Goal: Find contact information: Find contact information

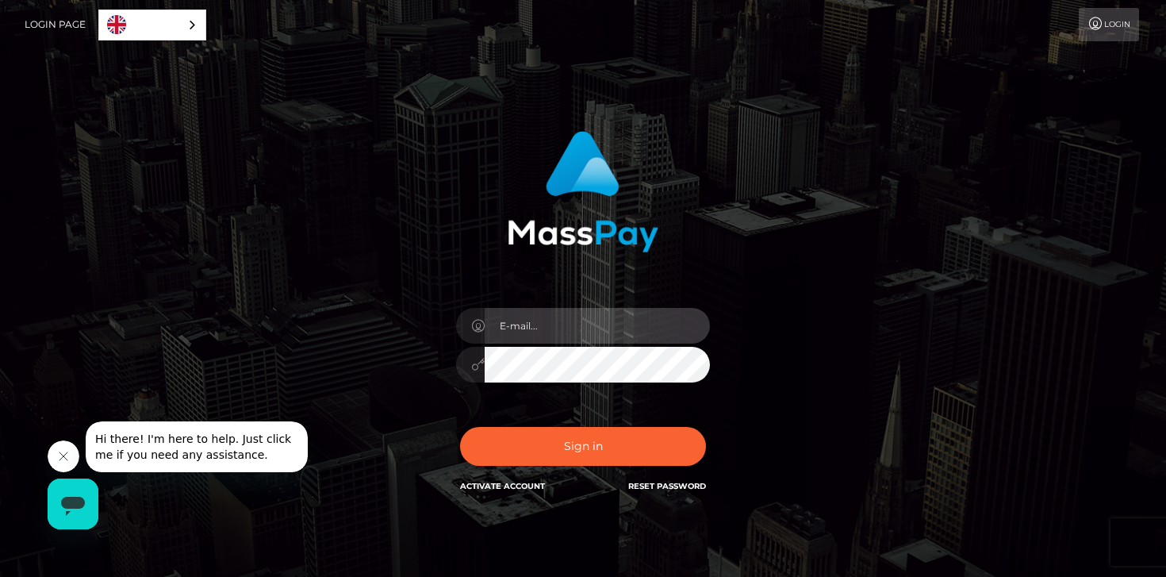
click at [593, 325] on input "email" at bounding box center [597, 326] width 225 height 36
type input "[EMAIL_ADDRESS][DOMAIN_NAME]"
click at [460, 427] on button "Sign in" at bounding box center [583, 446] width 246 height 39
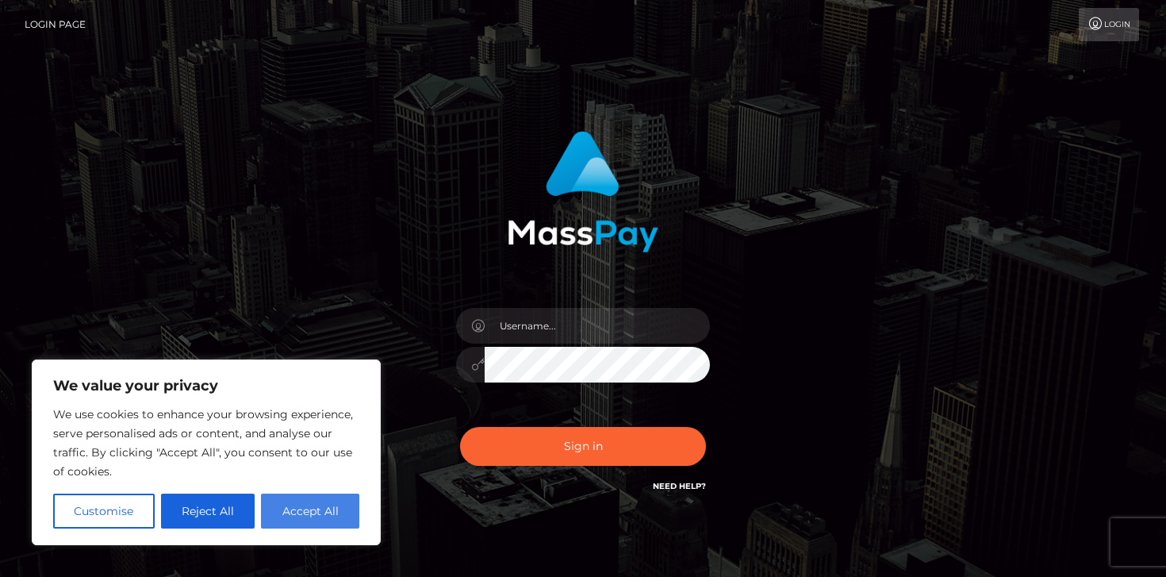
click at [314, 513] on button "Accept All" at bounding box center [310, 511] width 98 height 35
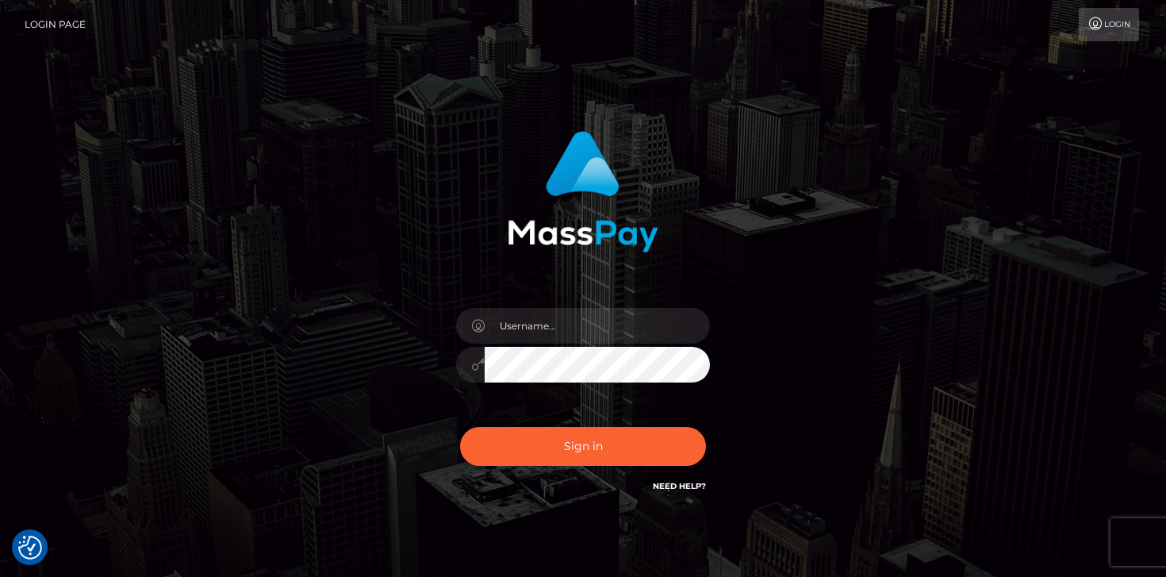
checkbox input "true"
click at [48, 547] on div "Sign in" at bounding box center [583, 321] width 1166 height 642
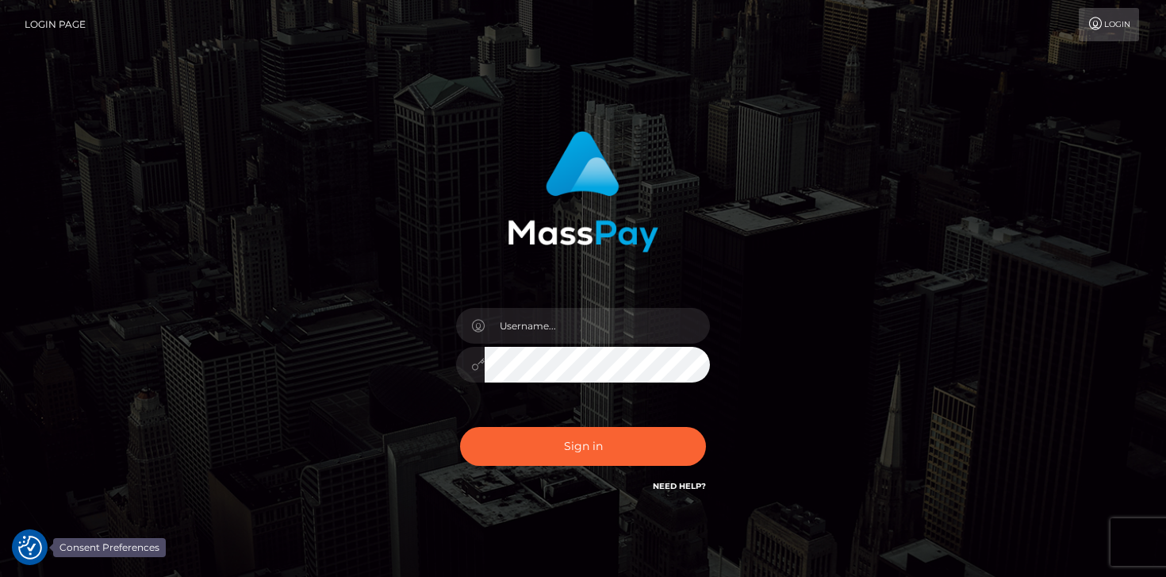
click at [14, 553] on div at bounding box center [30, 547] width 36 height 36
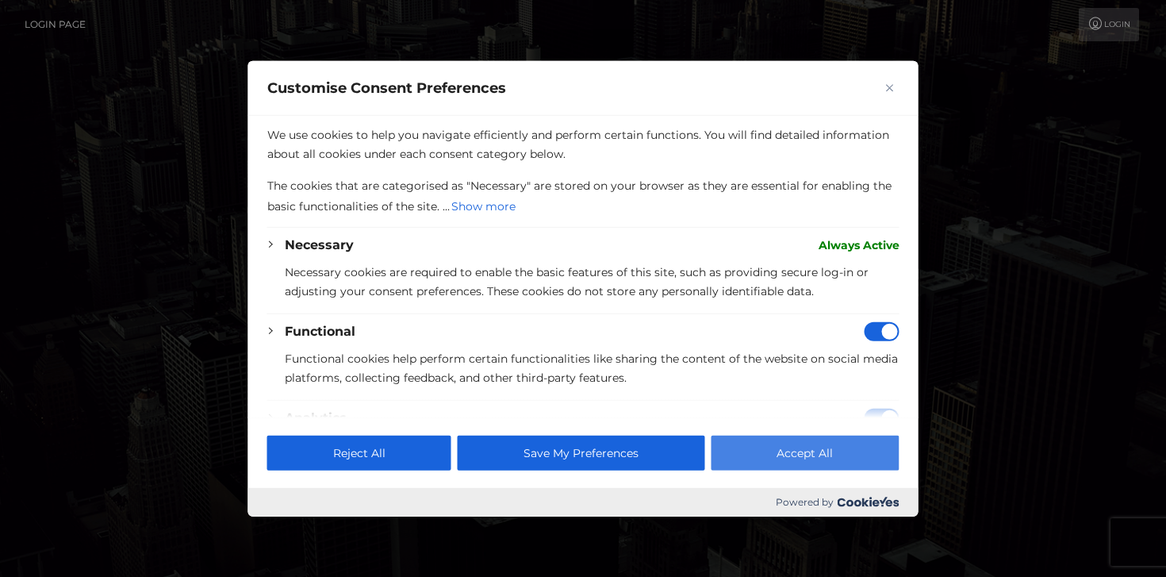
click at [764, 455] on button "Accept All" at bounding box center [805, 453] width 188 height 35
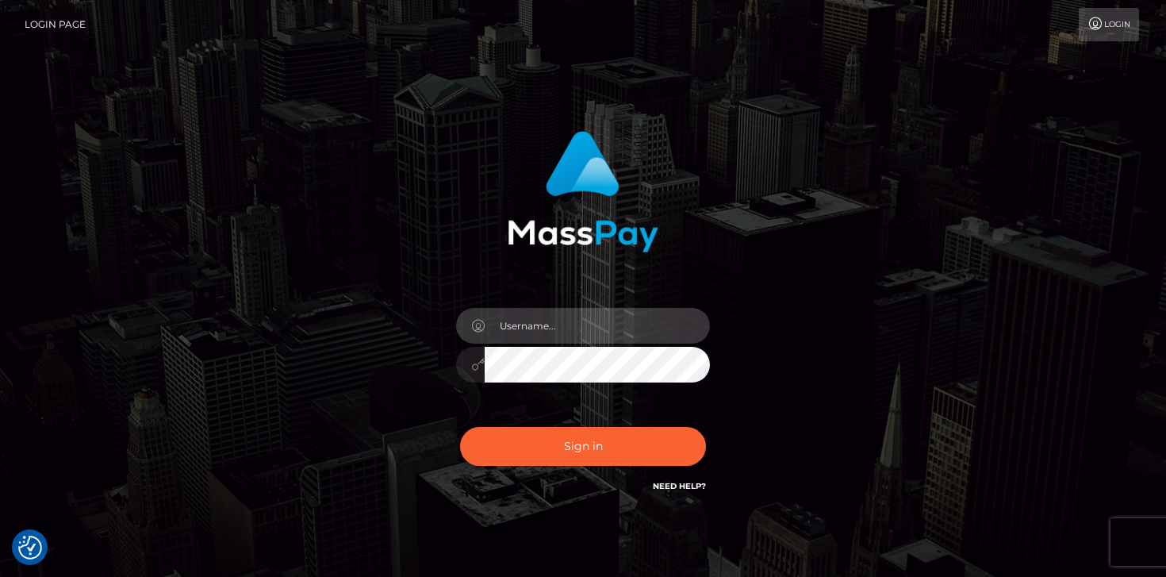
click at [636, 328] on input "text" at bounding box center [597, 326] width 225 height 36
type input "[EMAIL_ADDRESS][DOMAIN_NAME]"
click at [314, 390] on div "[EMAIL_ADDRESS][DOMAIN_NAME]" at bounding box center [583, 321] width 905 height 404
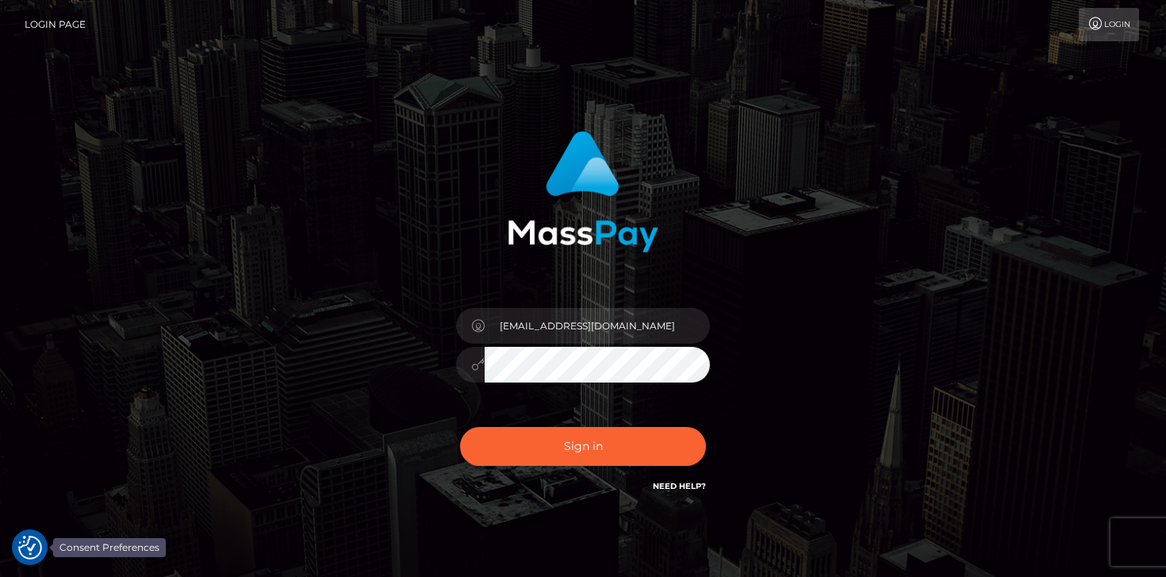
click at [40, 548] on img "Consent Preferences" at bounding box center [30, 548] width 24 height 24
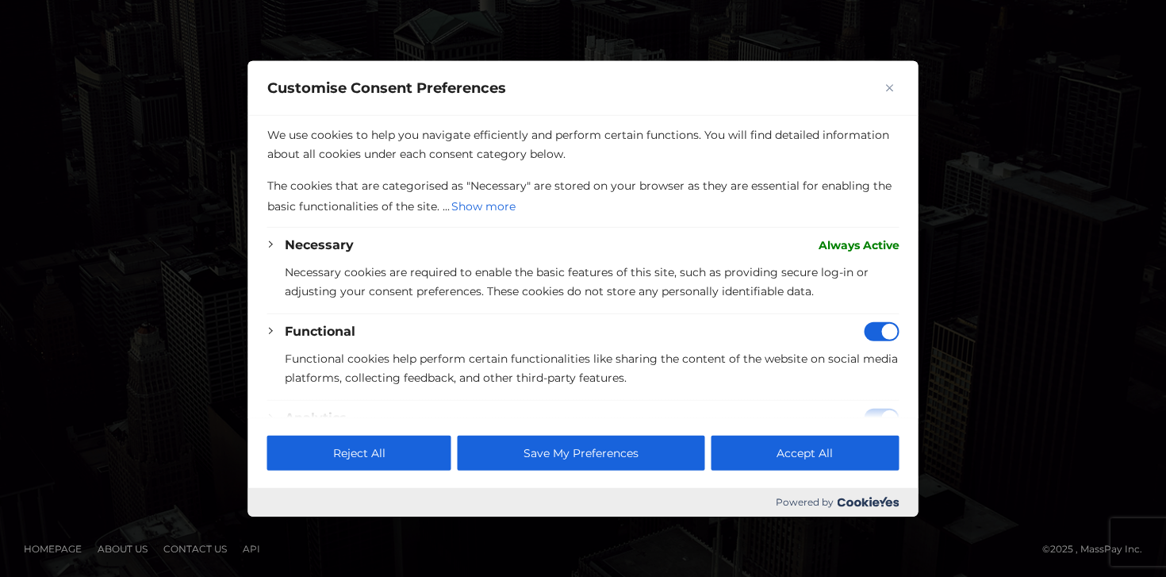
scroll to position [336, 0]
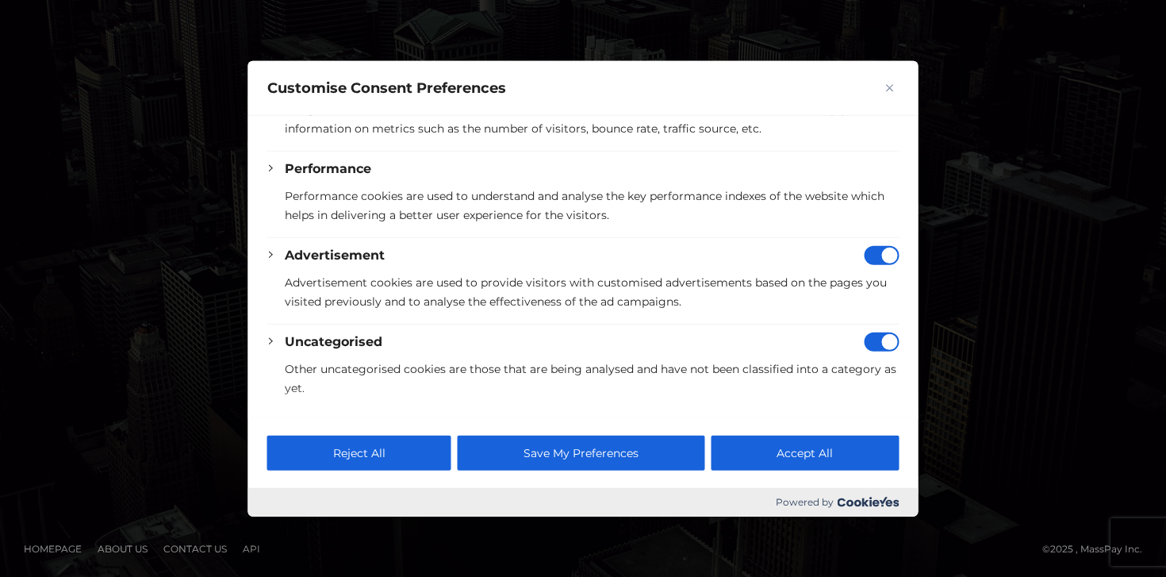
click at [846, 430] on div "Reject All Save My Preferences Accept All" at bounding box center [583, 452] width 670 height 71
click at [835, 462] on button "Accept All" at bounding box center [805, 453] width 188 height 35
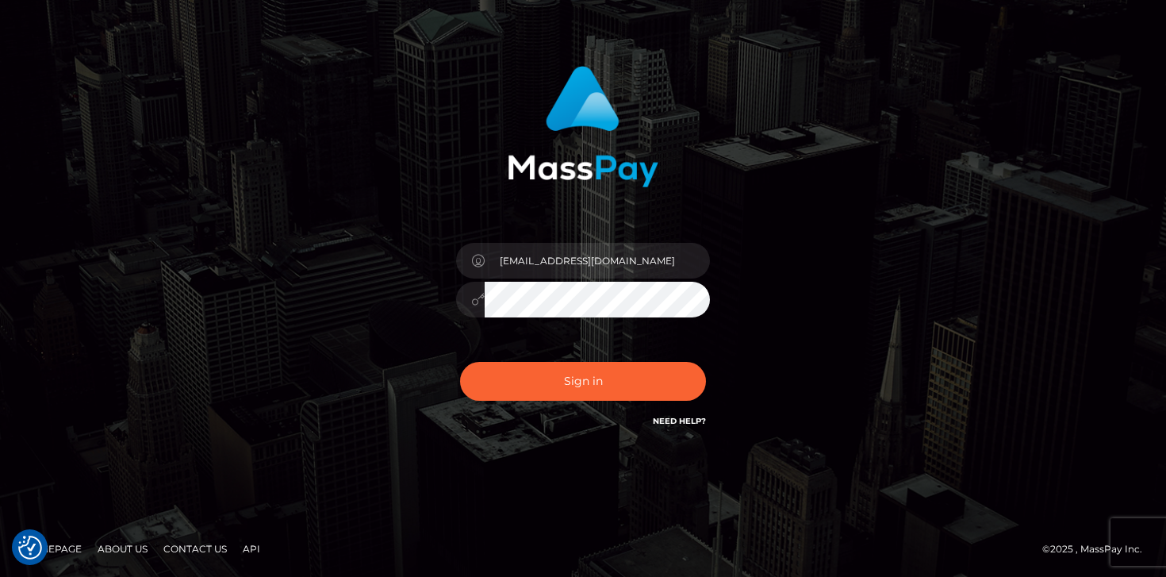
click at [194, 552] on link "Contact Us" at bounding box center [195, 548] width 76 height 25
